Goal: Task Accomplishment & Management: Manage account settings

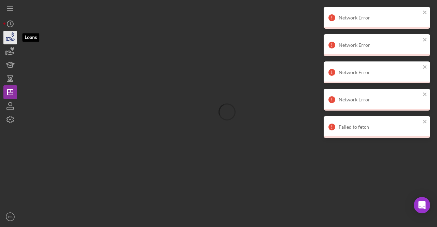
click at [9, 36] on icon "button" at bounding box center [10, 37] width 17 height 17
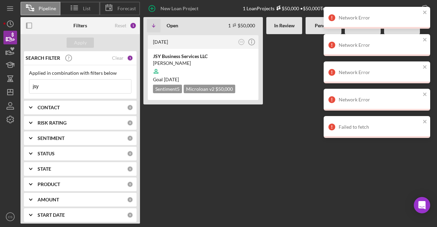
click at [62, 83] on input "jsy" at bounding box center [80, 86] width 102 height 14
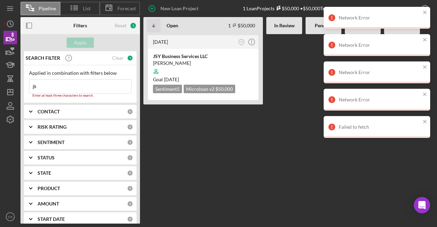
type input "j"
